Goal: Navigation & Orientation: Find specific page/section

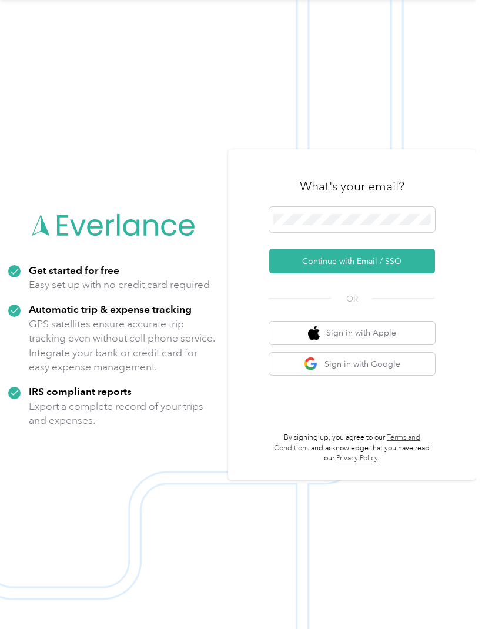
click at [410, 255] on button "Continue with Email / SSO" at bounding box center [352, 261] width 166 height 25
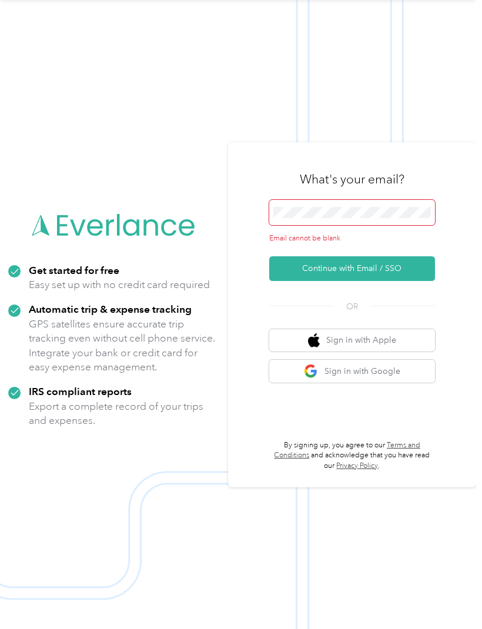
scroll to position [65, 0]
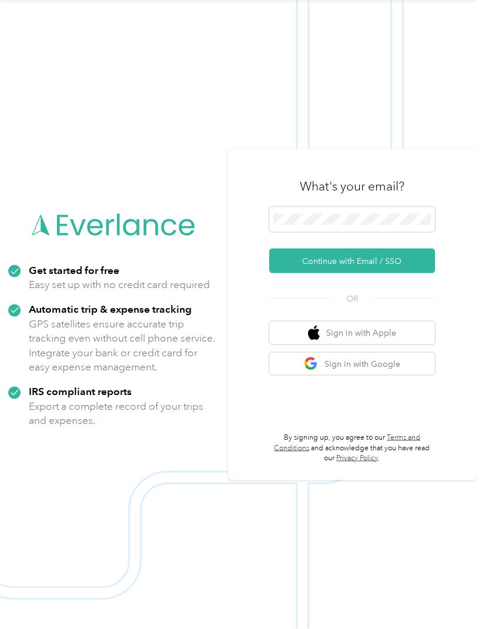
click at [384, 256] on button "Continue with Email / SSO" at bounding box center [352, 261] width 166 height 25
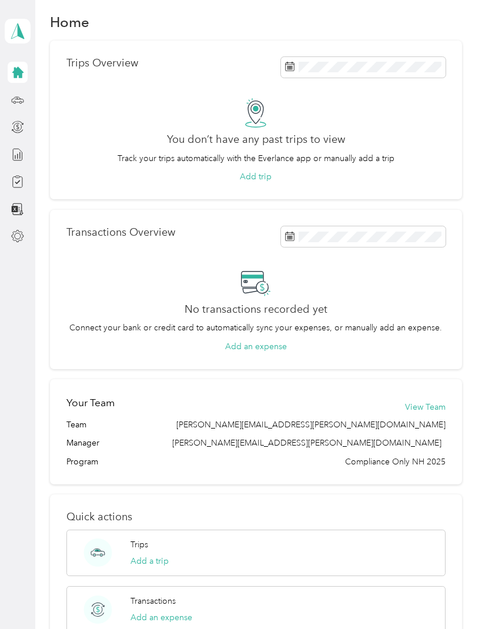
scroll to position [4, 0]
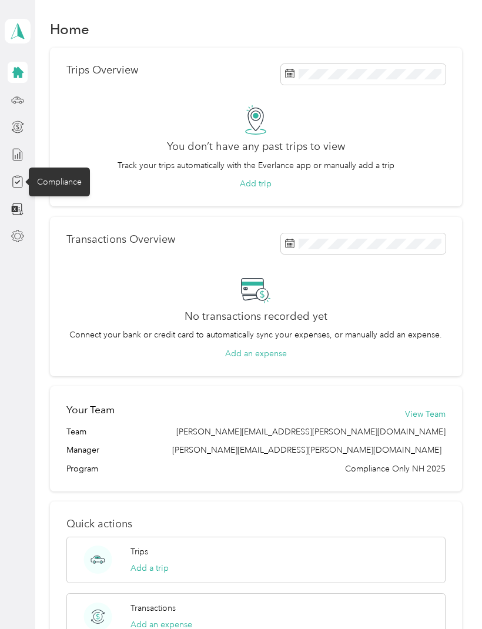
click at [54, 182] on div "Compliance" at bounding box center [59, 182] width 61 height 29
click at [18, 71] on icon at bounding box center [17, 72] width 11 height 11
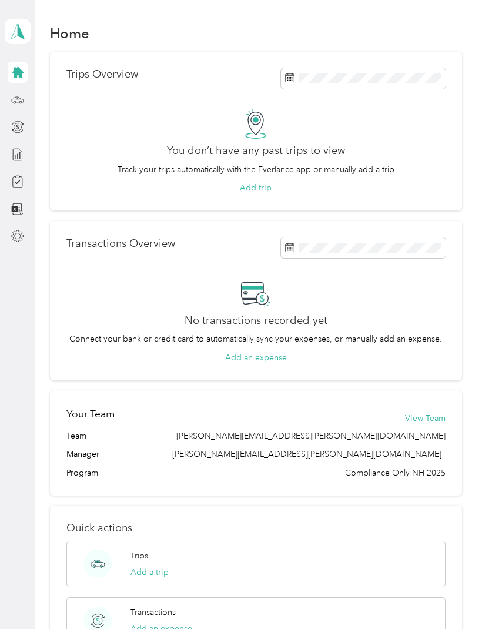
scroll to position [0, 0]
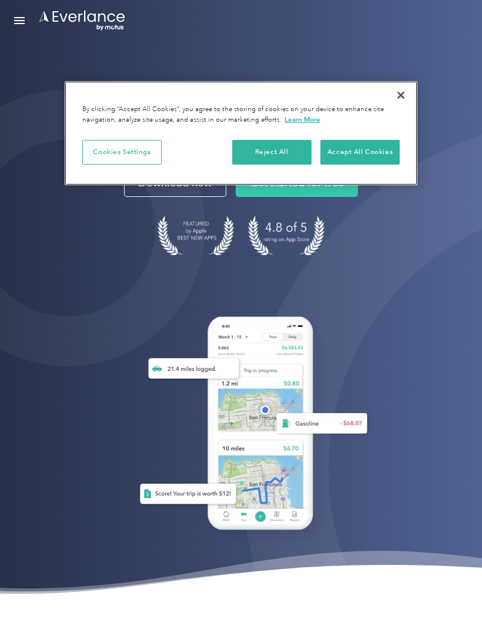
click at [400, 93] on button "Close" at bounding box center [401, 95] width 26 height 26
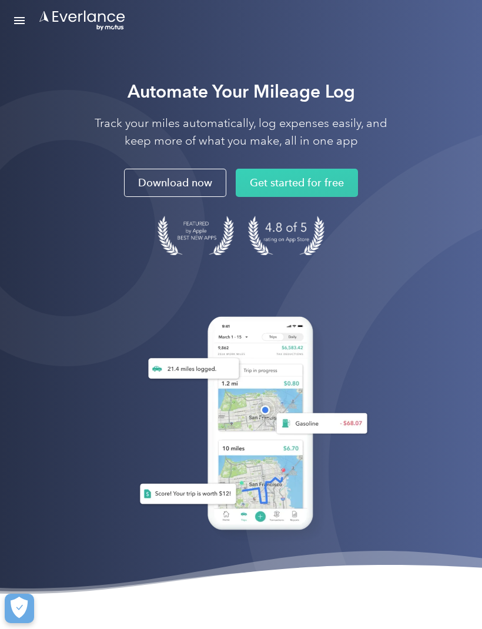
click at [19, 23] on div "Open Menu" at bounding box center [19, 23] width 11 height 1
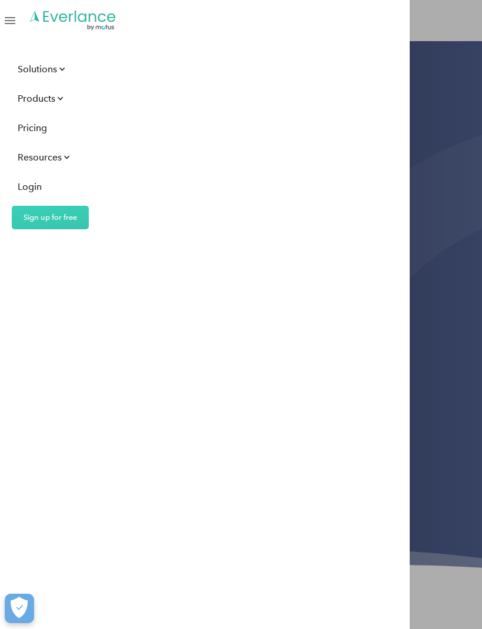
click at [22, 183] on div "Login" at bounding box center [30, 186] width 24 height 15
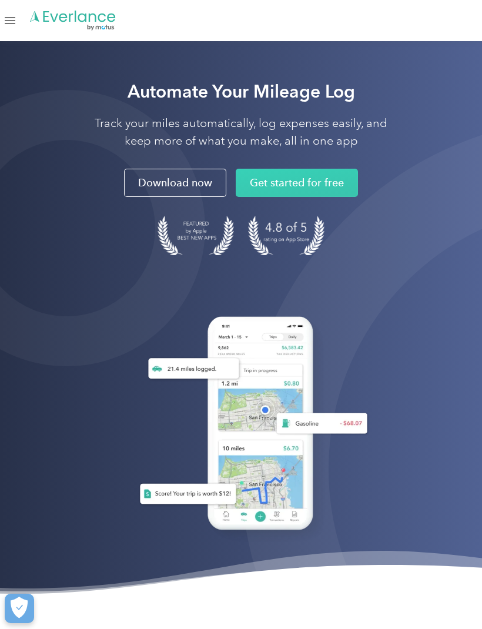
click at [176, 189] on div at bounding box center [66, 228] width 277 height 277
click at [190, 189] on div at bounding box center [66, 228] width 277 height 277
click at [14, 26] on link "Open Menu" at bounding box center [10, 20] width 20 height 22
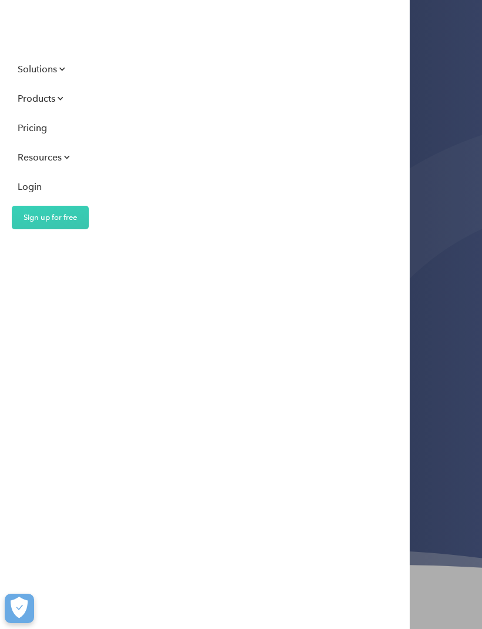
click at [26, 71] on div "Solutions" at bounding box center [37, 69] width 39 height 15
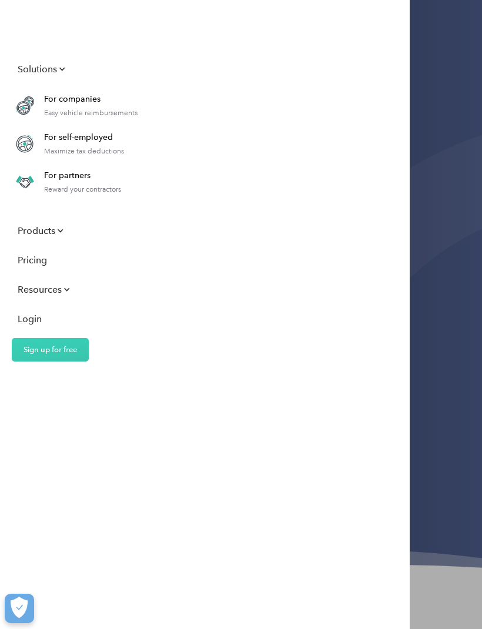
click at [440, 233] on div "Solutions For companies Easy vehicle reimbursements For self-employed Maximize …" at bounding box center [241, 314] width 482 height 629
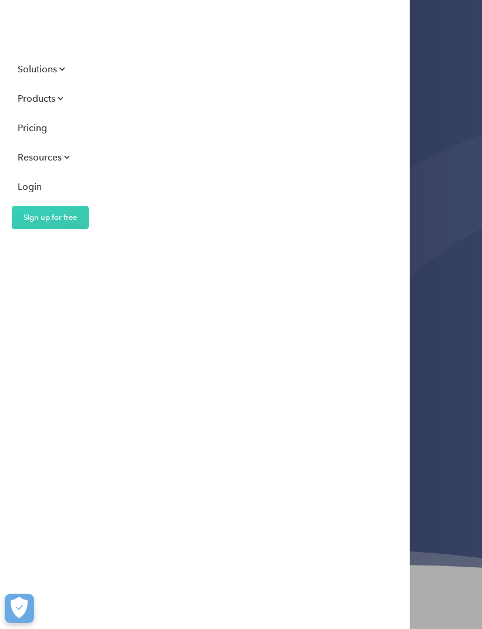
click at [433, 386] on div "Solutions For companies Easy vehicle reimbursements For self-employed Maximize …" at bounding box center [241, 314] width 482 height 629
click at [470, 337] on div "Solutions For companies Easy vehicle reimbursements For self-employed Maximize …" at bounding box center [241, 314] width 482 height 629
click at [440, 349] on div "Solutions For companies Easy vehicle reimbursements For self-employed Maximize …" at bounding box center [241, 314] width 482 height 629
click at [452, 256] on div "Solutions For companies Easy vehicle reimbursements For self-employed Maximize …" at bounding box center [241, 314] width 482 height 629
